Goal: Navigation & Orientation: Understand site structure

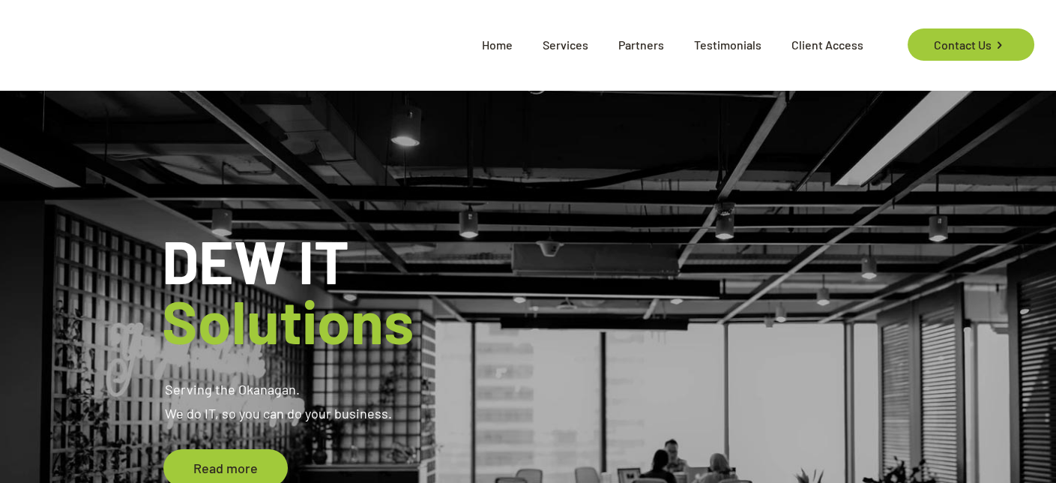
click at [650, 46] on span "Partners" at bounding box center [641, 44] width 76 height 45
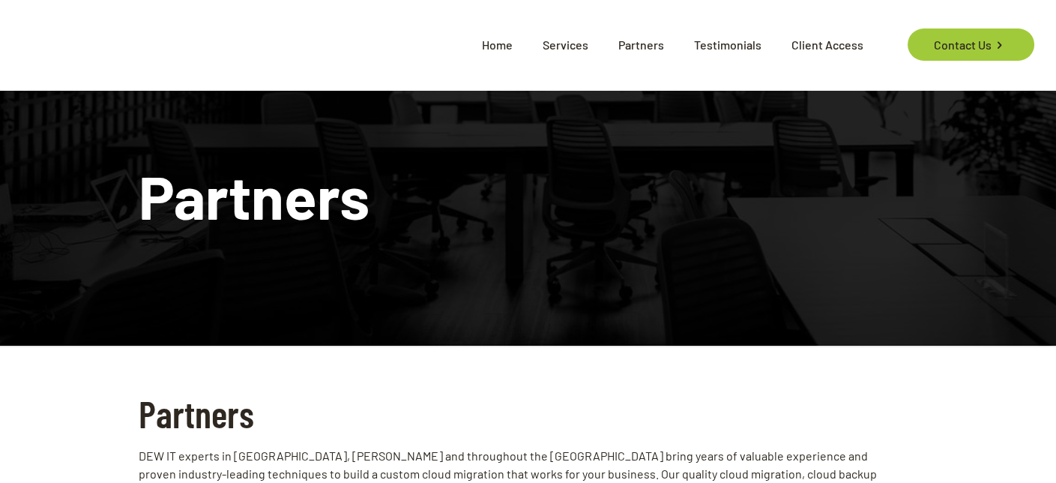
click at [490, 46] on span "Home" at bounding box center [497, 44] width 61 height 45
